Goal: Information Seeking & Learning: Compare options

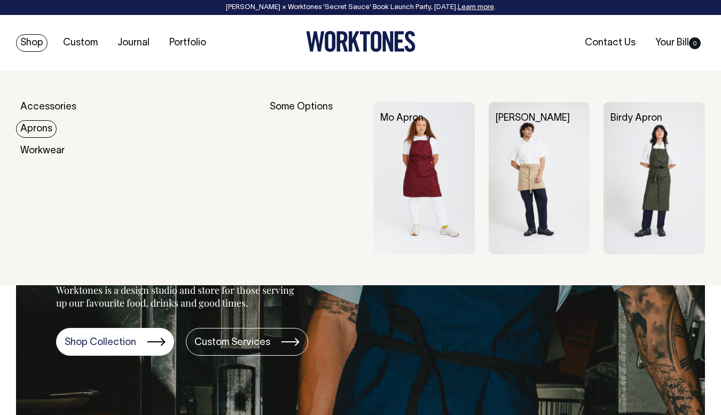
click at [41, 124] on link "Aprons" at bounding box center [36, 129] width 41 height 18
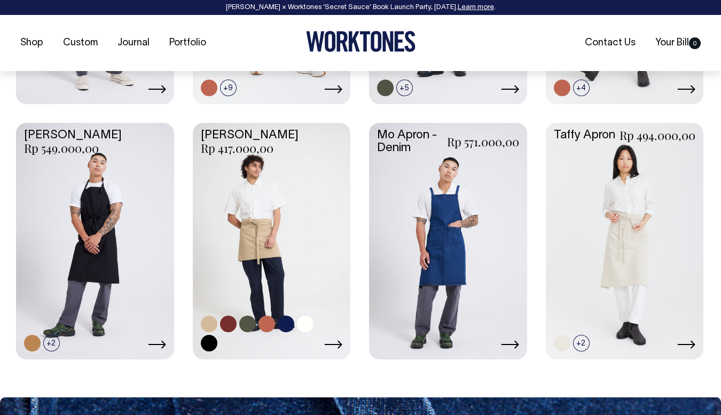
scroll to position [665, 0]
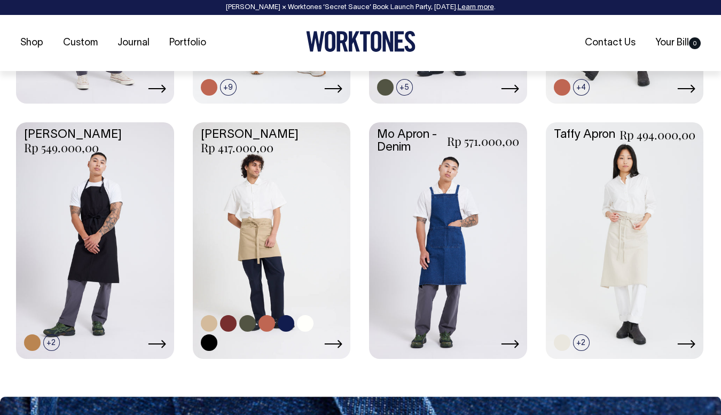
click at [276, 218] on link at bounding box center [272, 239] width 158 height 235
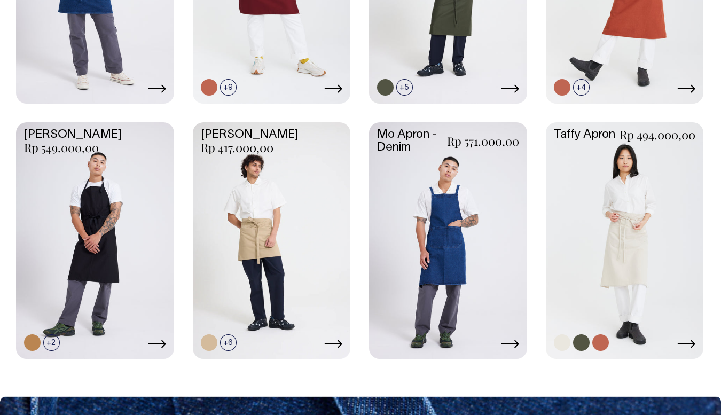
click at [650, 236] on link at bounding box center [625, 239] width 158 height 235
click at [236, 181] on link at bounding box center [272, 239] width 158 height 235
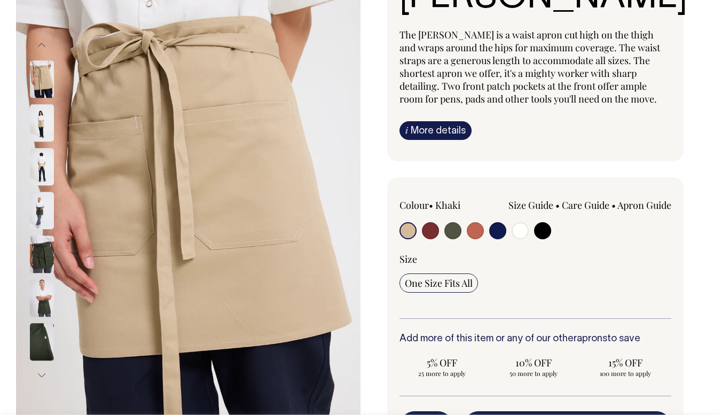
scroll to position [118, 0]
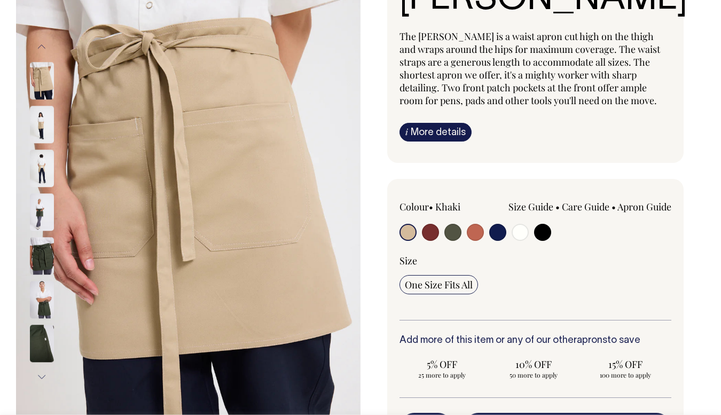
click at [433, 230] on input "radio" at bounding box center [430, 232] width 17 height 17
radio input "true"
select select "Burgundy"
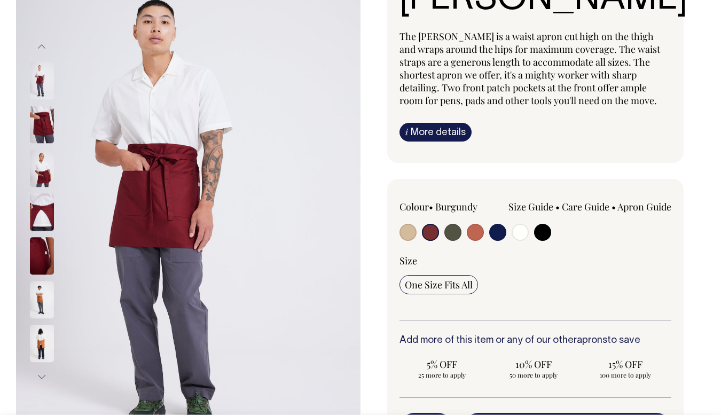
click at [453, 235] on input "radio" at bounding box center [452, 232] width 17 height 17
radio input "true"
select select "Olive"
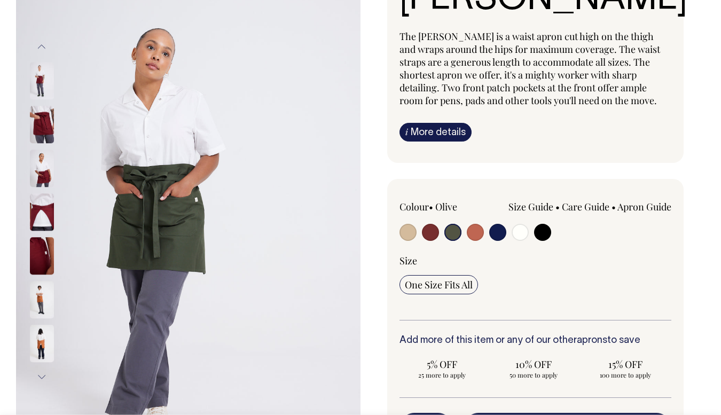
click at [475, 234] on input "radio" at bounding box center [475, 232] width 17 height 17
radio input "true"
select select "Rust"
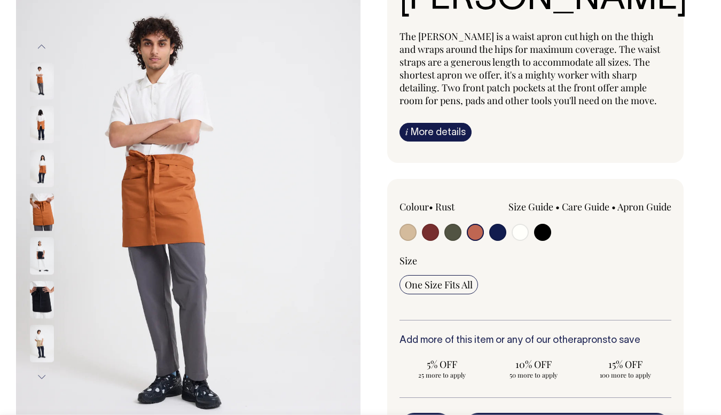
click at [409, 233] on input "radio" at bounding box center [408, 232] width 17 height 17
radio input "true"
select select "Khaki"
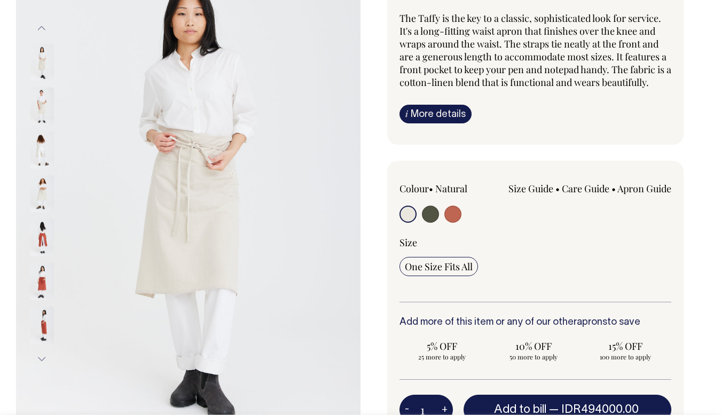
scroll to position [136, 0]
click at [429, 214] on input "radio" at bounding box center [430, 213] width 17 height 17
radio input "true"
select select "Olive"
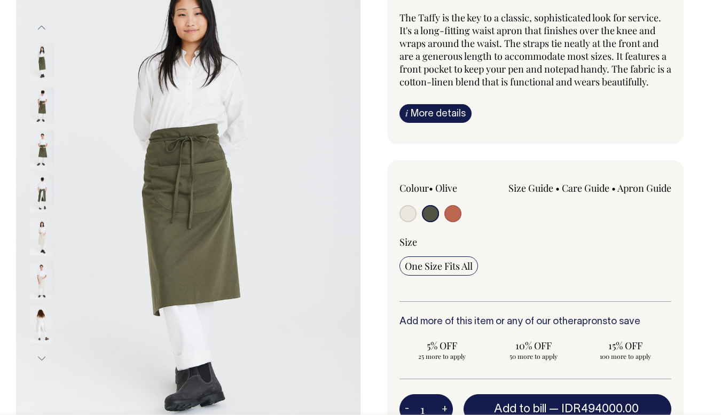
click at [453, 217] on input "radio" at bounding box center [452, 213] width 17 height 17
radio input "true"
select select "Rust"
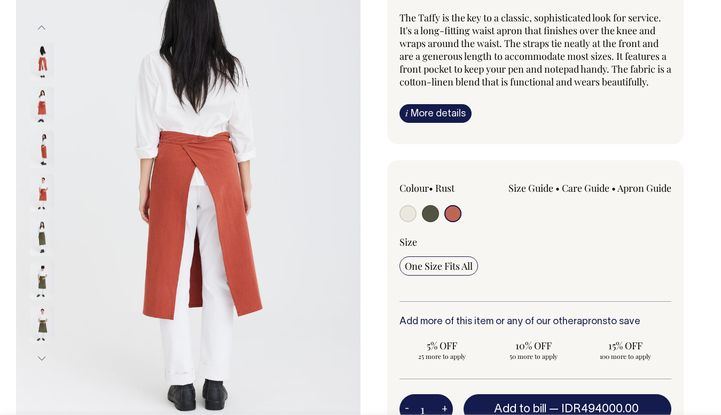
click at [434, 214] on input "radio" at bounding box center [430, 213] width 17 height 17
radio input "true"
select select "Olive"
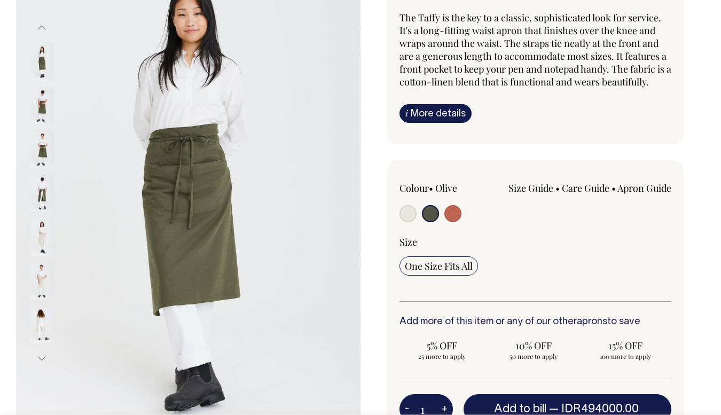
click at [410, 211] on input "radio" at bounding box center [408, 213] width 17 height 17
radio input "true"
select select "Natural"
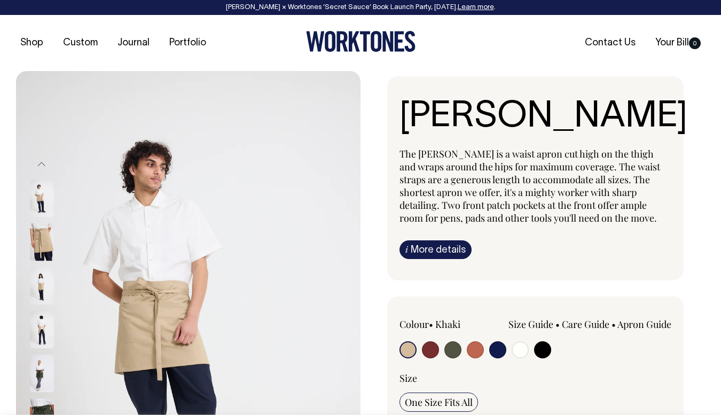
click at [521, 354] on input "radio" at bounding box center [520, 349] width 17 height 17
radio input "true"
select select "Off-White"
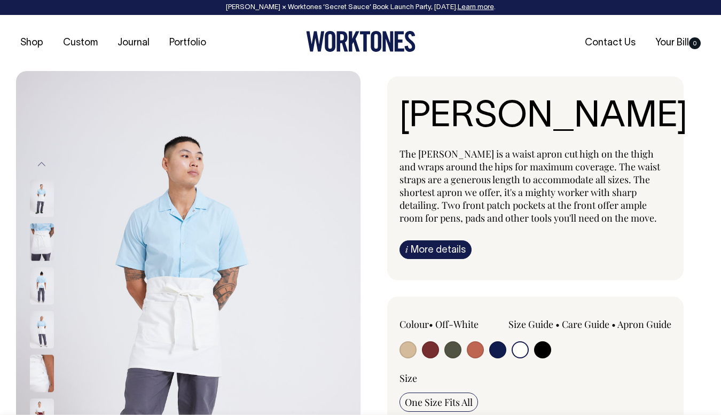
click at [415, 350] on input "radio" at bounding box center [408, 349] width 17 height 17
radio input "true"
select select "Khaki"
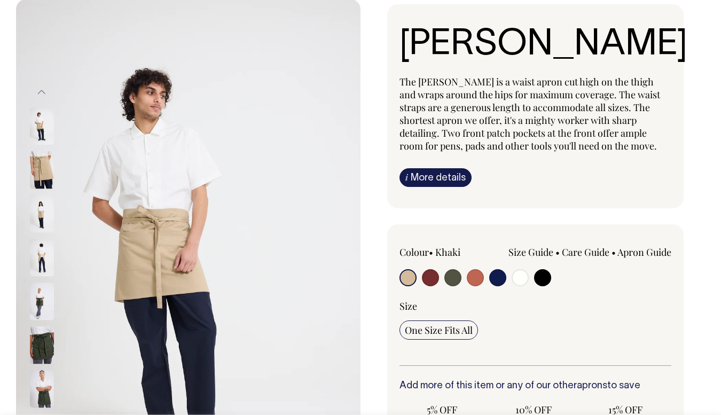
click at [456, 282] on input "radio" at bounding box center [452, 277] width 17 height 17
radio input "true"
select select "Olive"
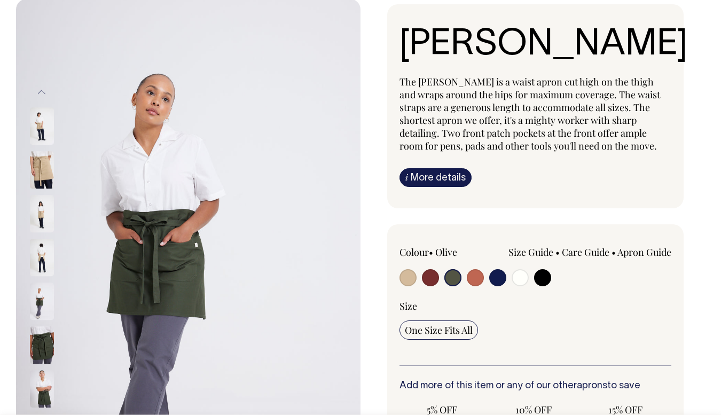
scroll to position [73, 0]
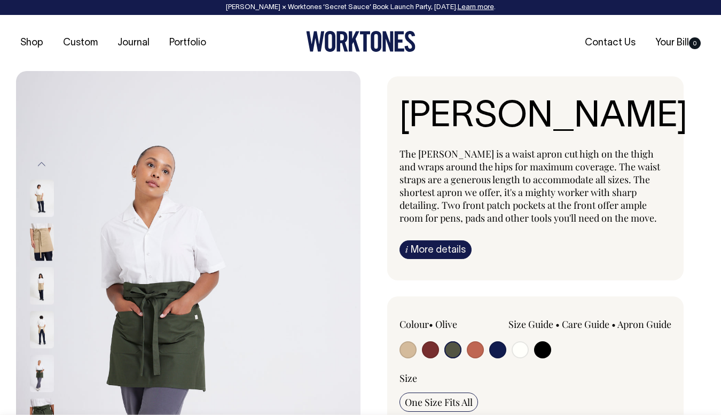
select select "Olive"
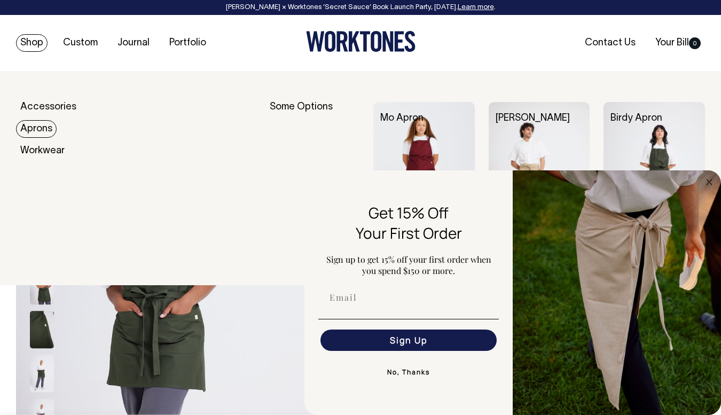
click at [40, 128] on link "Aprons" at bounding box center [36, 129] width 41 height 18
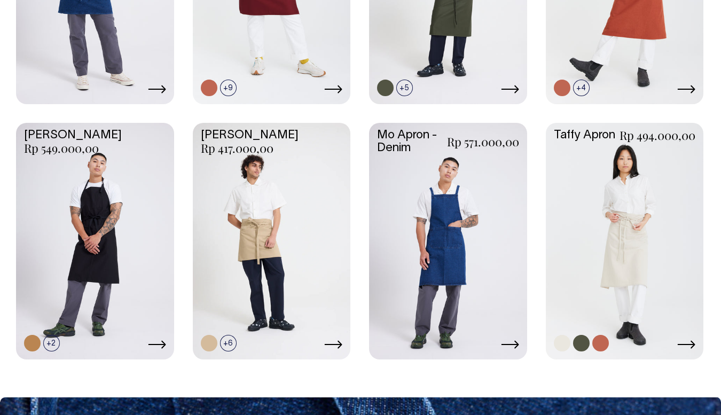
scroll to position [664, 0]
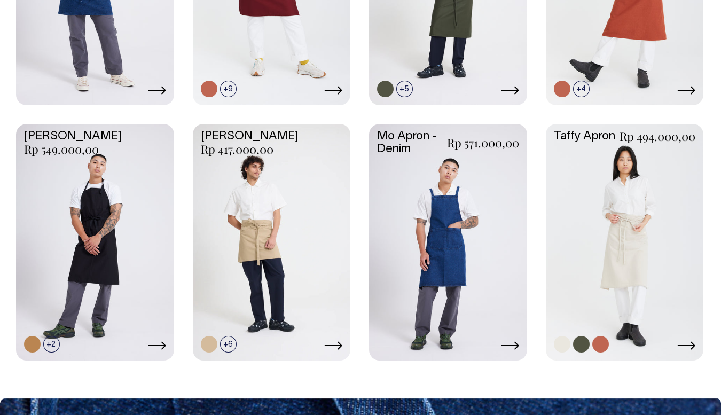
click at [607, 197] on link at bounding box center [625, 241] width 158 height 235
click at [270, 238] on link at bounding box center [272, 241] width 158 height 235
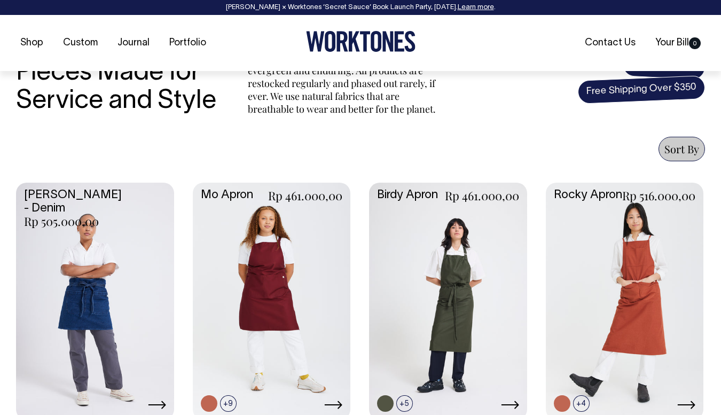
scroll to position [354, 0]
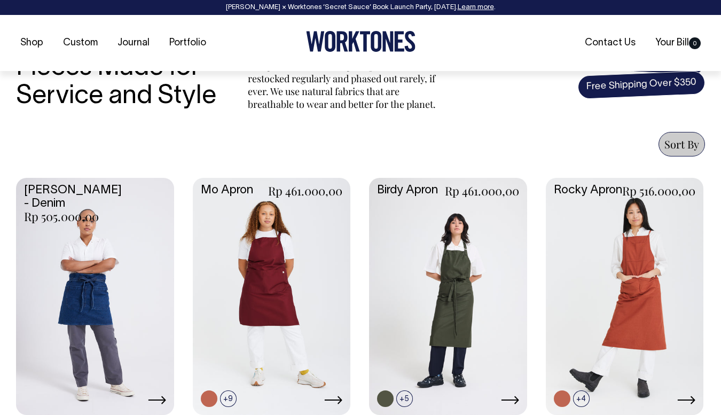
click at [121, 302] on link at bounding box center [95, 295] width 158 height 235
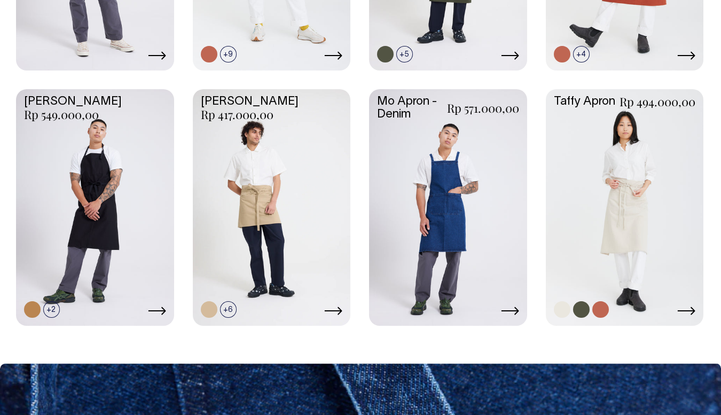
scroll to position [698, 0]
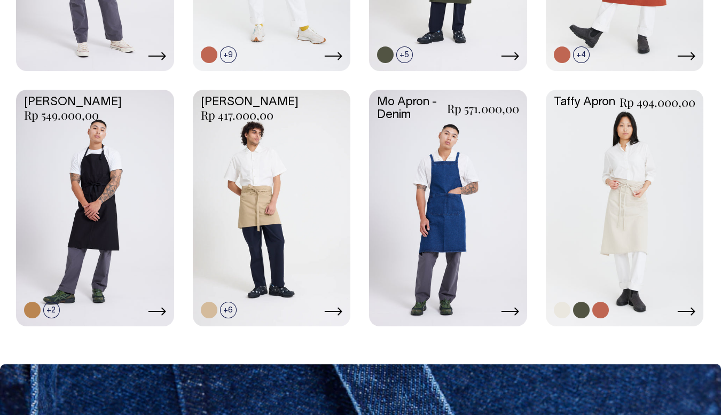
click at [597, 234] on link at bounding box center [625, 207] width 158 height 235
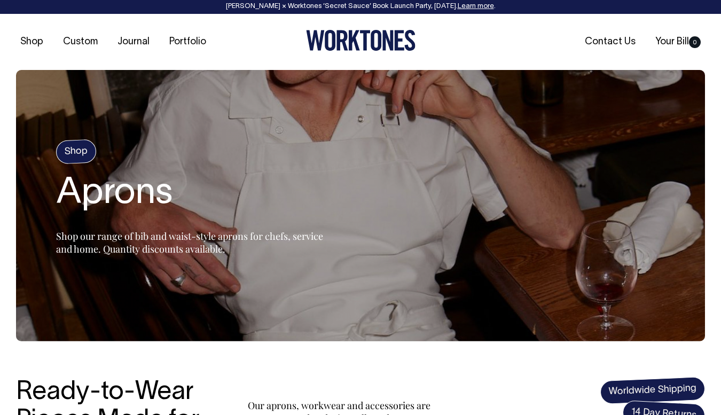
scroll to position [0, 0]
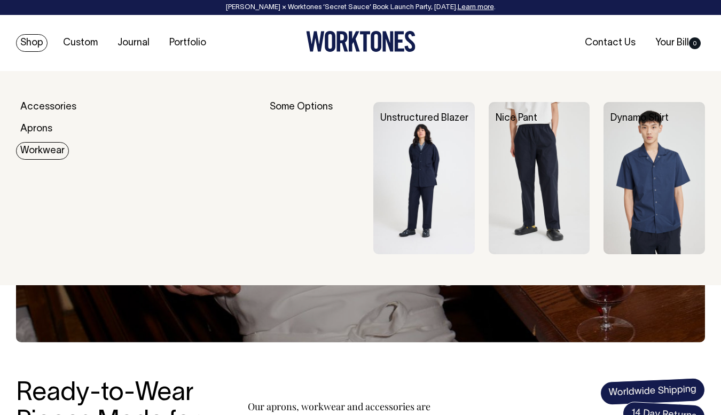
click at [48, 151] on link "Workwear" at bounding box center [42, 151] width 53 height 18
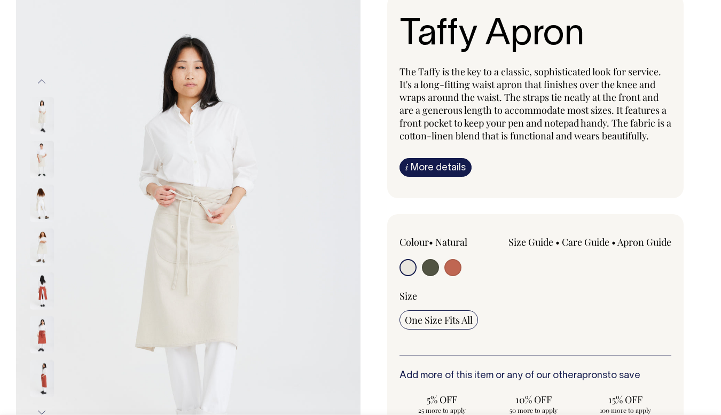
scroll to position [83, 0]
click at [427, 262] on input "radio" at bounding box center [430, 267] width 17 height 17
radio input "true"
select select "Olive"
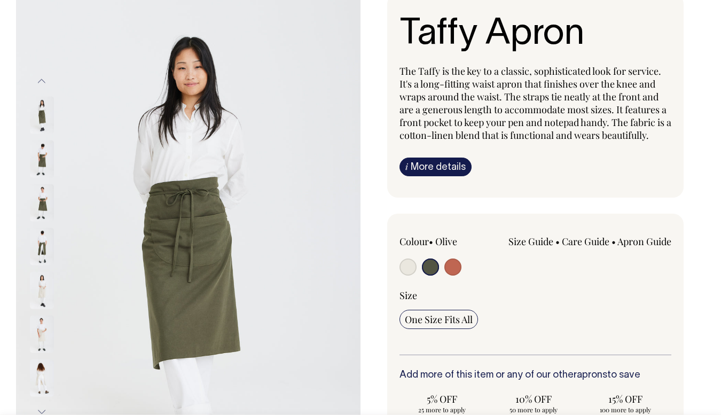
click at [410, 269] on input "radio" at bounding box center [408, 267] width 17 height 17
radio input "true"
select select "Natural"
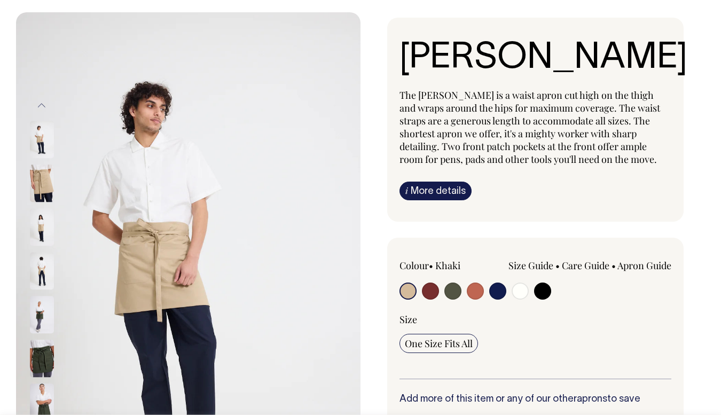
scroll to position [59, 0]
click at [452, 289] on input "radio" at bounding box center [452, 290] width 17 height 17
radio input "true"
select select "Olive"
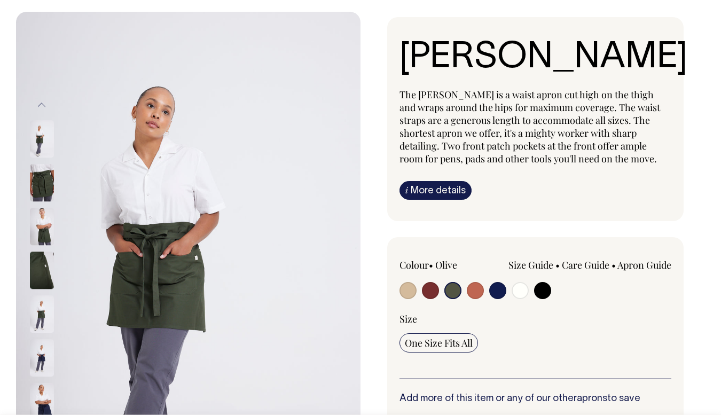
click at [455, 291] on input "radio" at bounding box center [452, 290] width 17 height 17
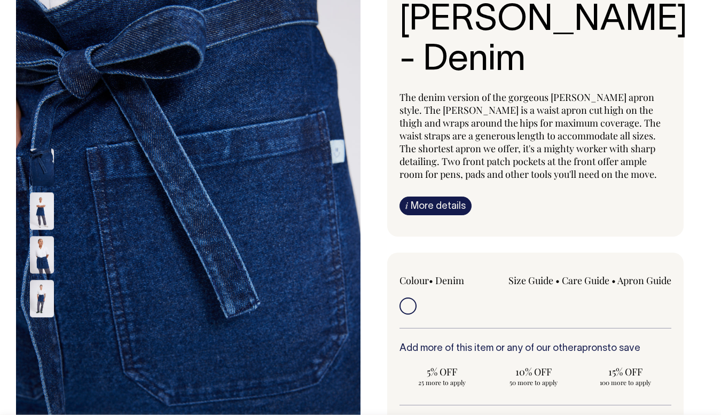
scroll to position [94, 0]
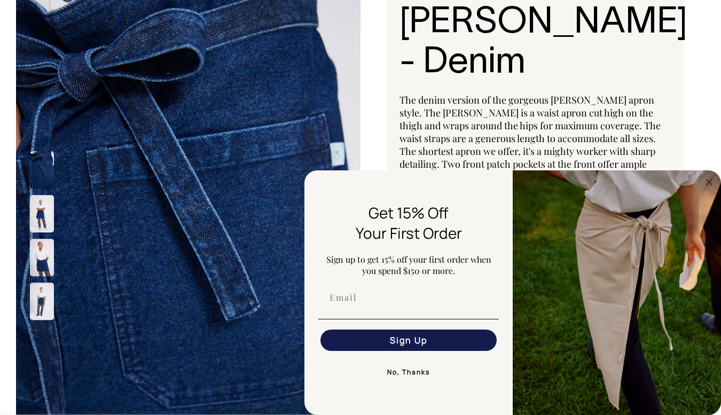
click at [35, 216] on img at bounding box center [42, 213] width 24 height 37
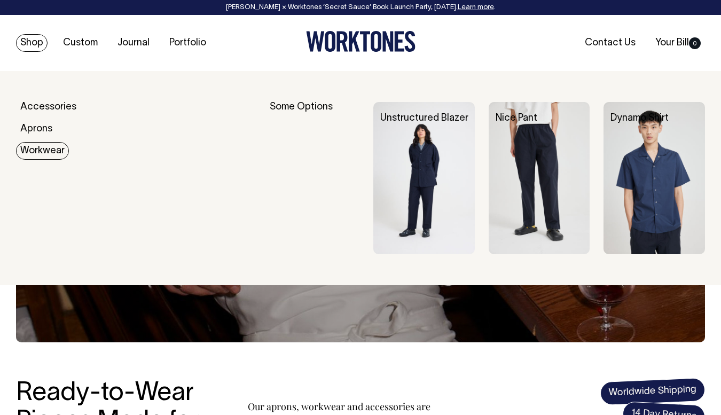
click at [34, 144] on link "Workwear" at bounding box center [42, 151] width 53 height 18
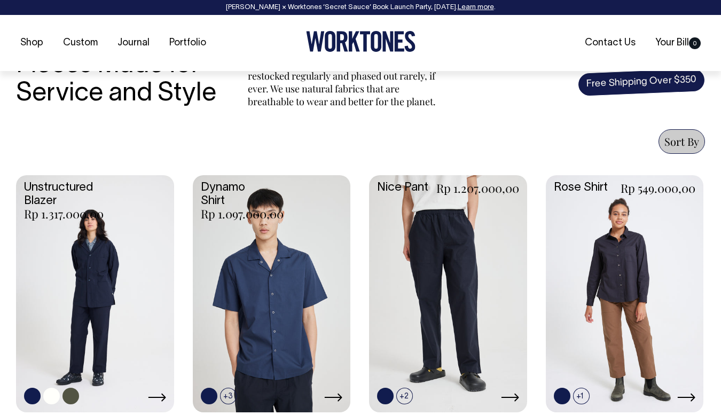
scroll to position [364, 0]
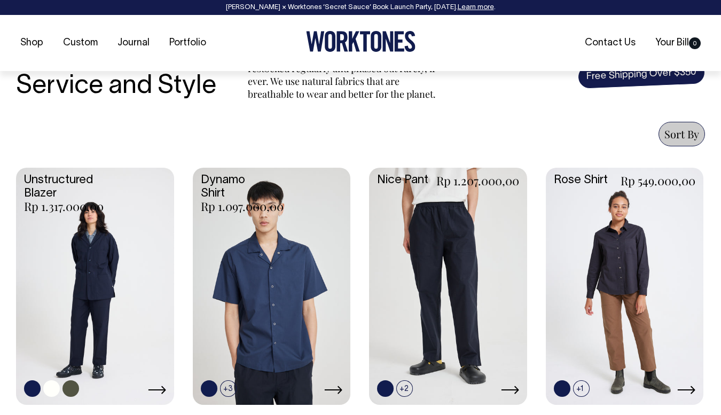
click at [100, 262] on link at bounding box center [95, 285] width 158 height 235
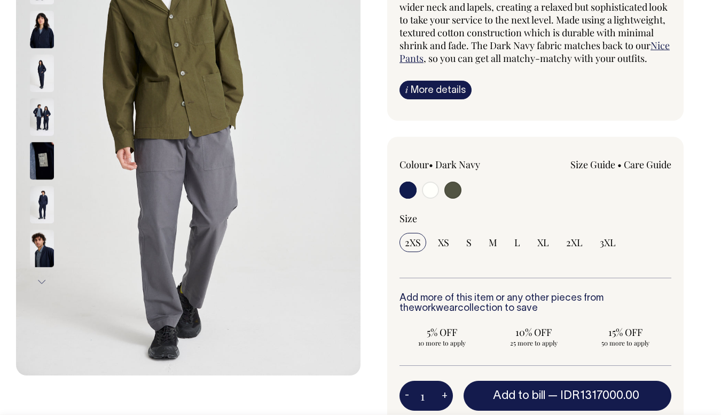
scroll to position [213, 0]
